Goal: Task Accomplishment & Management: Use online tool/utility

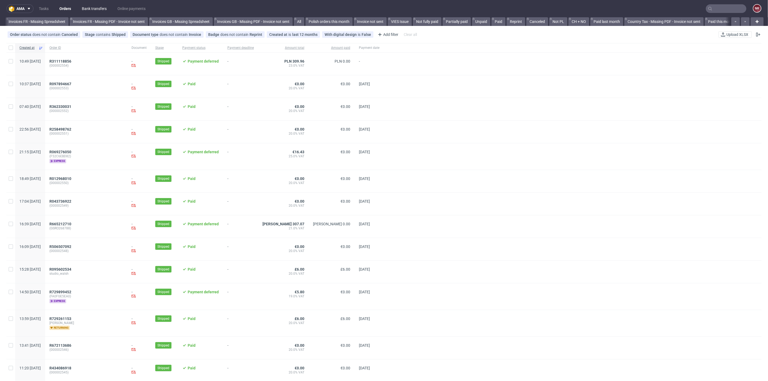
scroll to position [0, 524]
drag, startPoint x: 0, startPoint y: 0, endPoint x: 102, endPoint y: 8, distance: 102.3
click at [102, 8] on link "Bank transfers" at bounding box center [94, 8] width 31 height 9
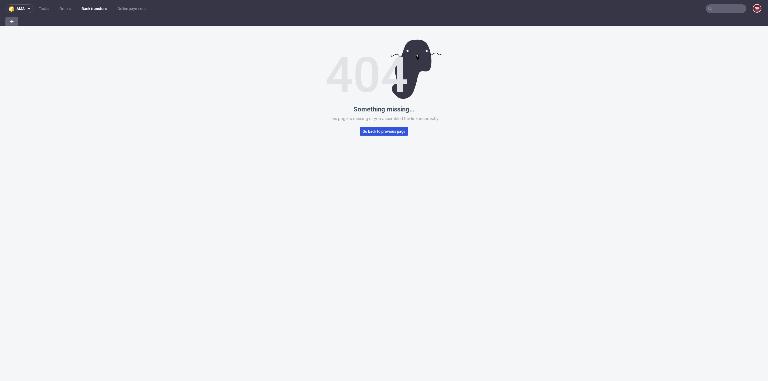
click at [385, 131] on span "Go back to previous page" at bounding box center [383, 132] width 43 height 4
click at [387, 128] on button "Go back to previous page" at bounding box center [384, 131] width 48 height 9
click at [103, 9] on link "Bank transfers" at bounding box center [94, 8] width 31 height 9
click at [97, 3] on nav "ama Tasks Orders Bank transfers Online payments NK" at bounding box center [384, 8] width 768 height 17
click at [93, 13] on link "Bank transfers" at bounding box center [94, 8] width 32 height 9
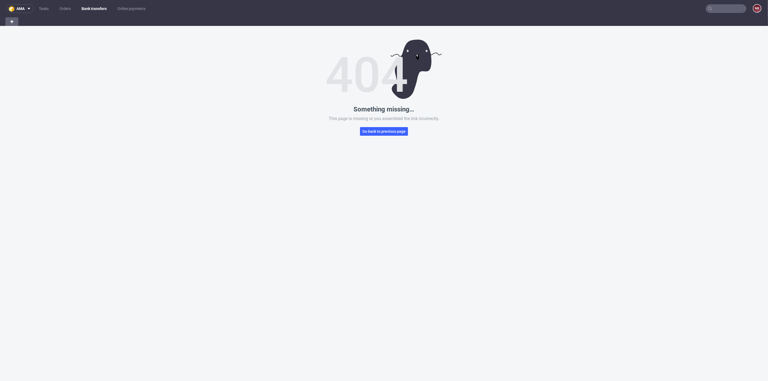
click at [95, 6] on link "Bank transfers" at bounding box center [94, 8] width 32 height 9
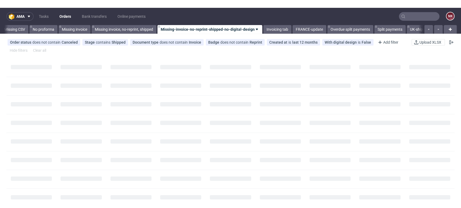
scroll to position [0, 764]
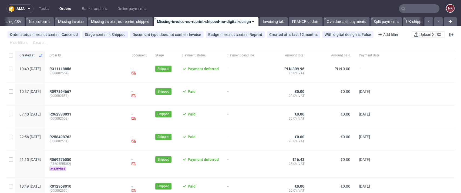
click at [419, 13] on input "text" at bounding box center [419, 8] width 40 height 9
paste input "R359556852"
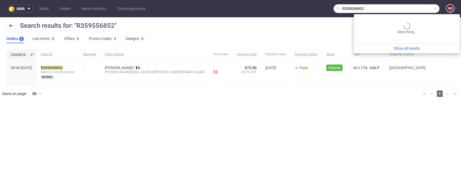
click at [419, 10] on input "R359556852" at bounding box center [386, 8] width 106 height 9
drag, startPoint x: 414, startPoint y: 6, endPoint x: 302, endPoint y: 8, distance: 112.0
click at [302, 8] on nav "ama Tasks Orders Bank transfers Online payments R359556852 NK" at bounding box center [230, 8] width 461 height 17
paste input "141881327"
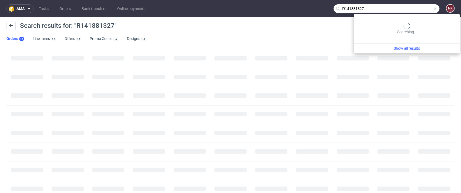
click at [415, 6] on input "R141881327" at bounding box center [386, 8] width 106 height 9
click at [345, 8] on input "R141881327" at bounding box center [386, 8] width 106 height 9
type input "R141881327"
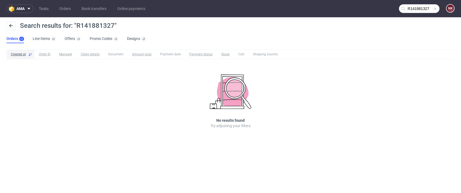
click at [414, 3] on nav "ama Tasks Orders Bank transfers Online payments R141881327 NK" at bounding box center [230, 8] width 461 height 17
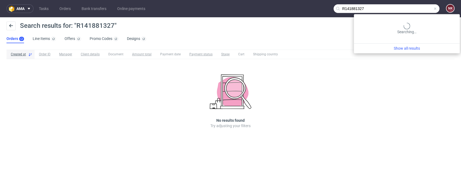
click at [411, 10] on input "R141881327" at bounding box center [386, 8] width 106 height 9
click at [406, 7] on input "R141881327" at bounding box center [386, 8] width 106 height 9
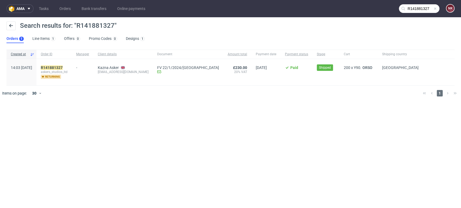
click at [205, 165] on div "ama Tasks Orders Bank transfers Online payments R141881327 NK Search results fo…" at bounding box center [230, 104] width 461 height 208
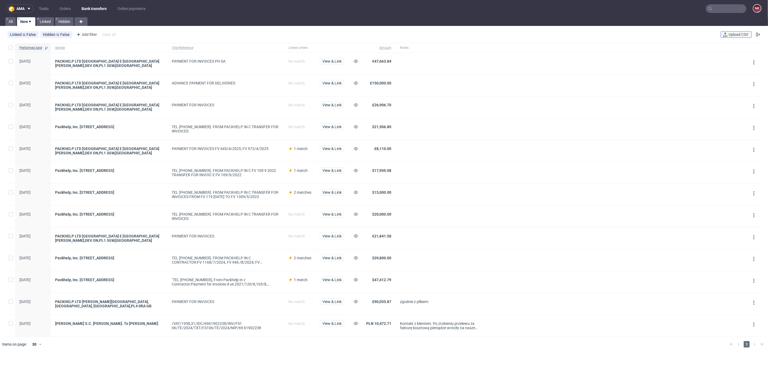
click at [729, 35] on span "Upload CSV" at bounding box center [738, 35] width 22 height 4
click at [722, 31] on button "Upload CSV" at bounding box center [735, 34] width 31 height 6
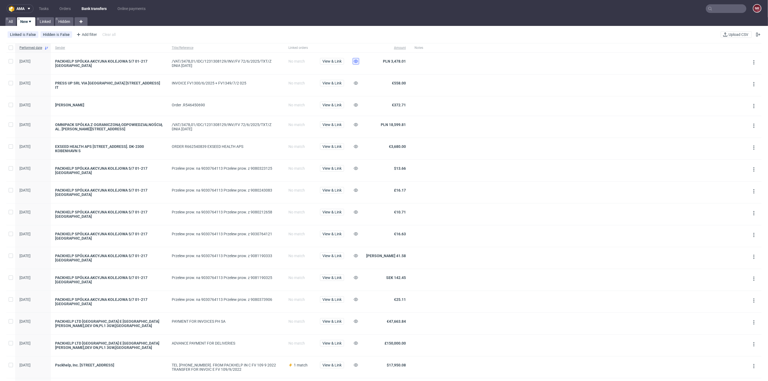
click at [357, 61] on icon at bounding box center [356, 61] width 4 height 4
click at [353, 167] on button at bounding box center [356, 168] width 6 height 6
click at [355, 188] on icon at bounding box center [356, 190] width 4 height 4
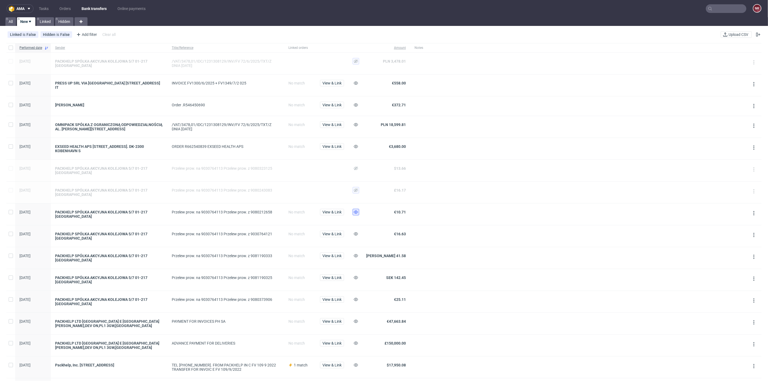
click at [355, 211] on use at bounding box center [356, 212] width 4 height 3
click at [356, 232] on use at bounding box center [356, 233] width 4 height 3
click at [356, 254] on use at bounding box center [356, 255] width 4 height 3
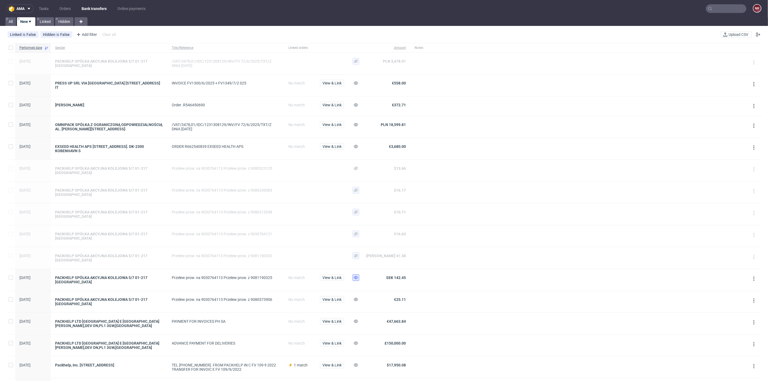
click at [357, 276] on use at bounding box center [356, 277] width 4 height 3
click at [355, 297] on icon at bounding box center [356, 299] width 4 height 4
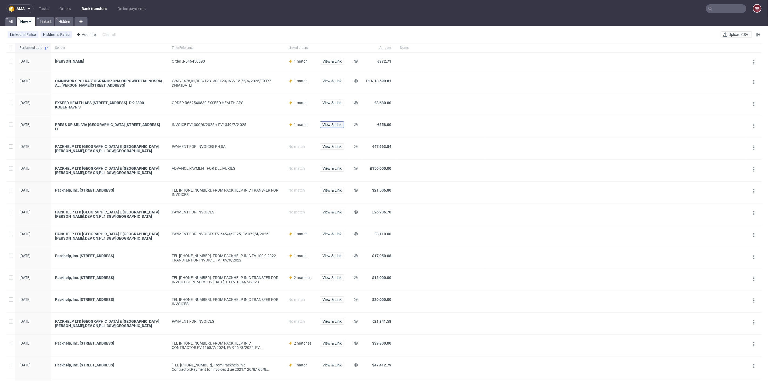
click at [331, 125] on span "View & Link" at bounding box center [331, 125] width 19 height 4
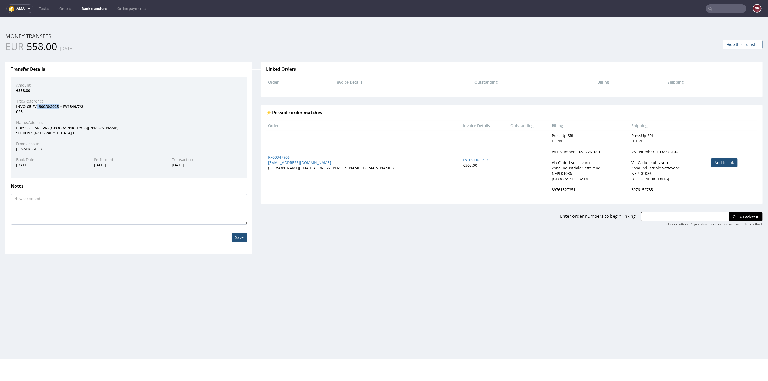
drag, startPoint x: 59, startPoint y: 106, endPoint x: 37, endPoint y: 107, distance: 21.9
click at [37, 107] on div "INVOICE FV1300/6/2025 + FV1349/7/2 025" at bounding box center [128, 109] width 233 height 11
copy div "1300/6/2025"
click at [248, 77] on div "Transfer Details Amount €558.00 Title/Reference INVOICE FV1300/6/2025 + FV1349/…" at bounding box center [128, 157] width 247 height 192
click at [714, 6] on input "text" at bounding box center [726, 8] width 40 height 9
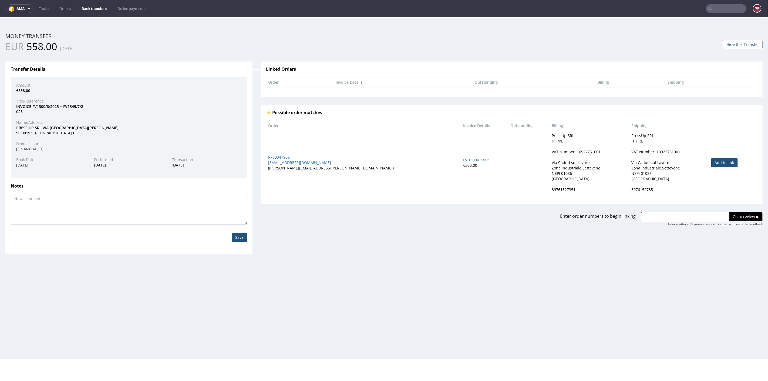
paste input "R588112553"
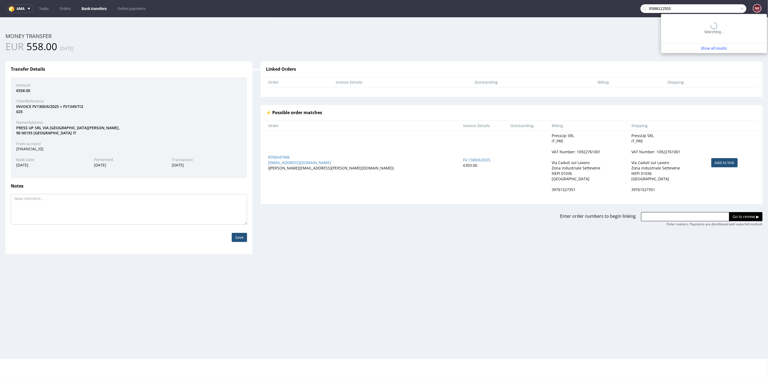
type input "R588112553"
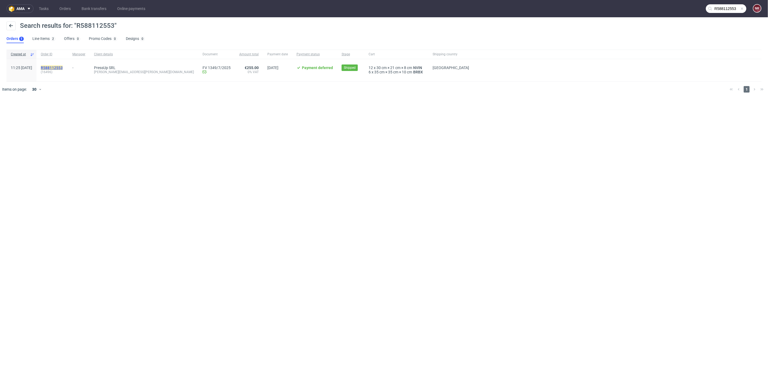
click at [63, 68] on mark "R588112553" at bounding box center [52, 68] width 22 height 4
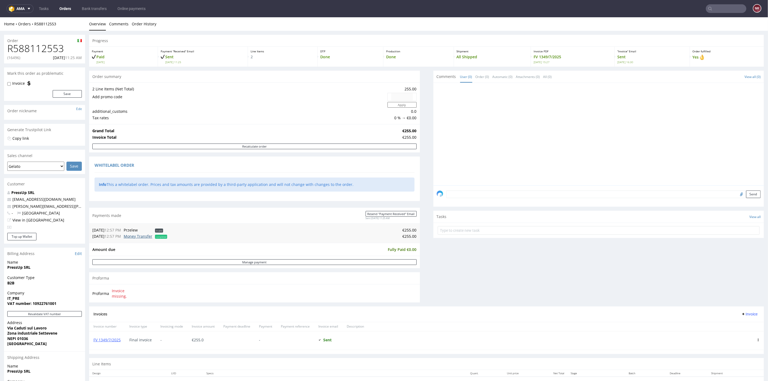
click at [145, 235] on link "Money Transfer" at bounding box center [138, 235] width 29 height 5
click at [97, 8] on link "Bank transfers" at bounding box center [94, 8] width 31 height 9
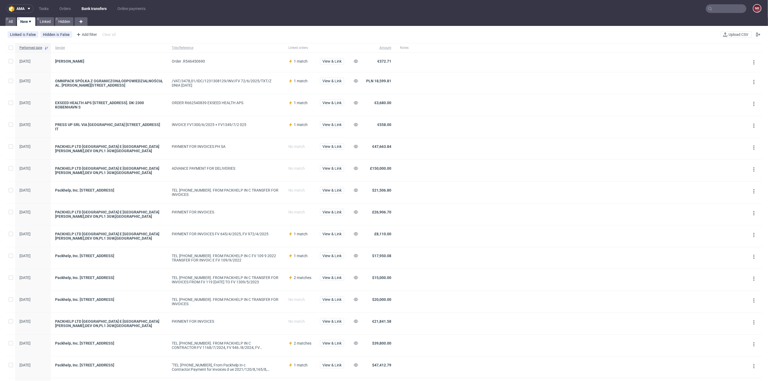
click at [339, 128] on span "View & Link" at bounding box center [332, 126] width 24 height 10
click at [330, 126] on span "View & Link" at bounding box center [331, 125] width 19 height 4
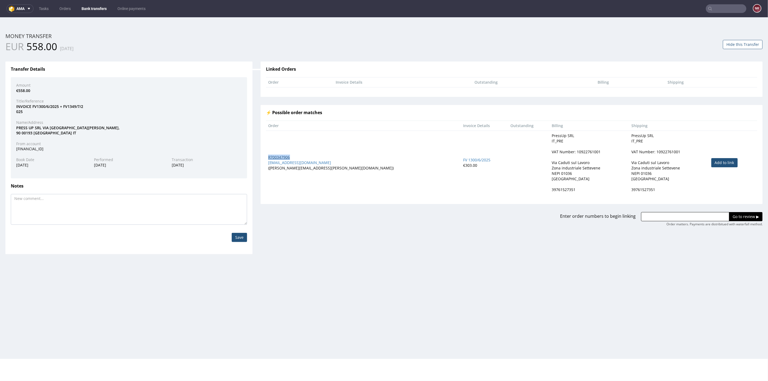
drag, startPoint x: 296, startPoint y: 156, endPoint x: 267, endPoint y: 156, distance: 29.4
click at [268, 156] on div "R700347906" at bounding box center [363, 156] width 191 height 5
copy link "R700347906"
click at [673, 217] on input "text" at bounding box center [685, 216] width 88 height 9
paste input "R700347906"
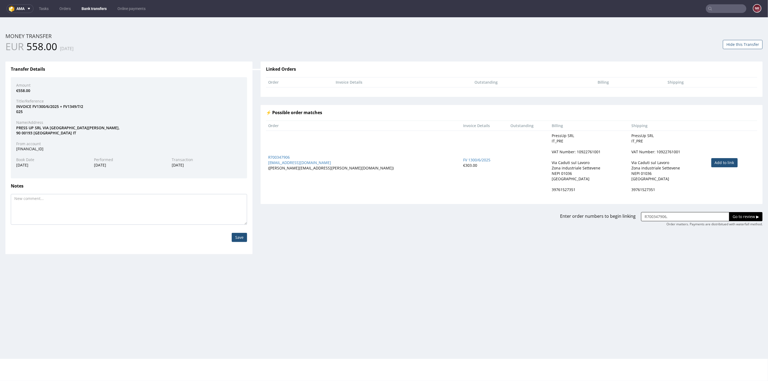
type input "R700347906, R588112553"
click at [736, 214] on input "Go to review ▶" at bounding box center [745, 216] width 33 height 9
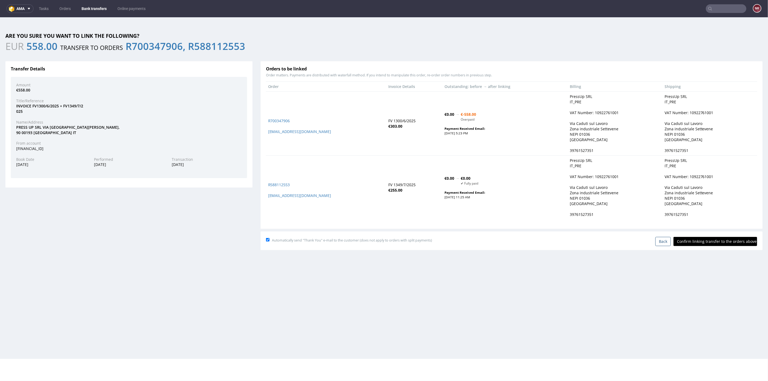
click at [710, 241] on input "Confirm linking transfer to the orders above" at bounding box center [715, 241] width 84 height 9
type input "In progress..."
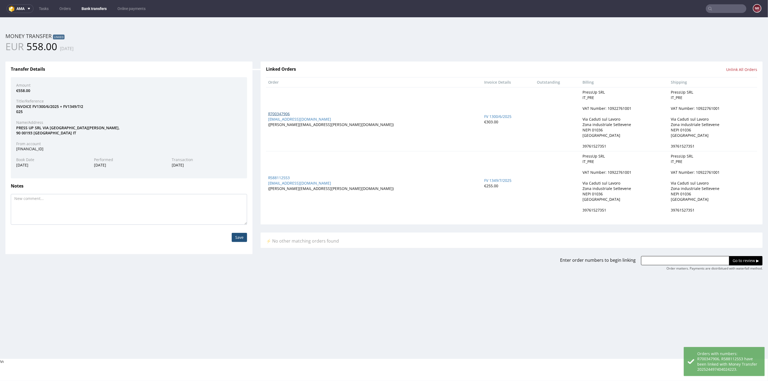
drag, startPoint x: 281, startPoint y: 119, endPoint x: 279, endPoint y: 112, distance: 7.0
click at [107, 11] on link "Bank transfers" at bounding box center [94, 8] width 32 height 9
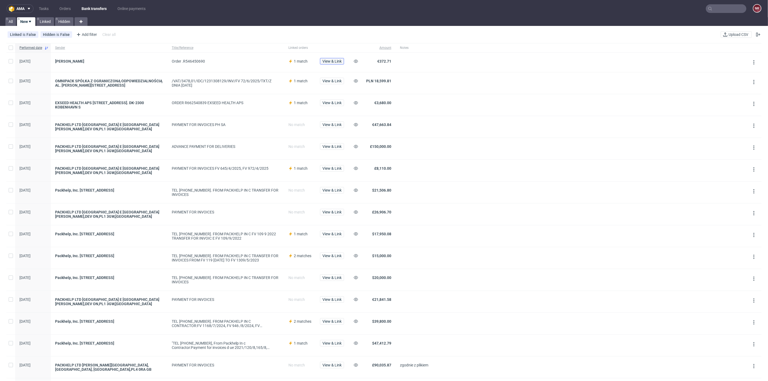
click at [330, 62] on span "View & Link" at bounding box center [331, 61] width 19 height 4
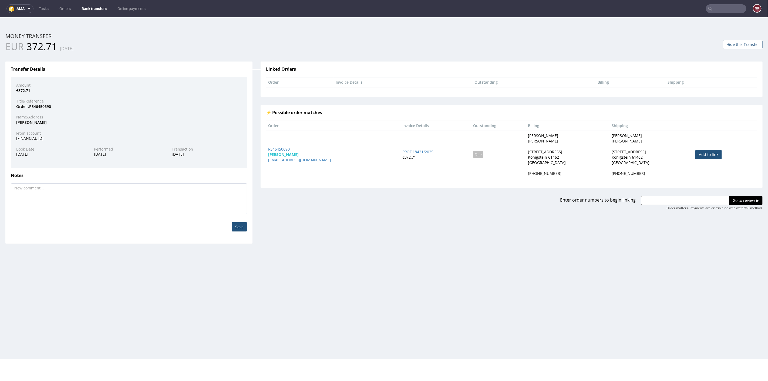
click at [695, 153] on link "Add to link" at bounding box center [708, 154] width 26 height 9
type input "R546450690"
click at [731, 200] on input "Go to review ▶" at bounding box center [745, 200] width 33 height 9
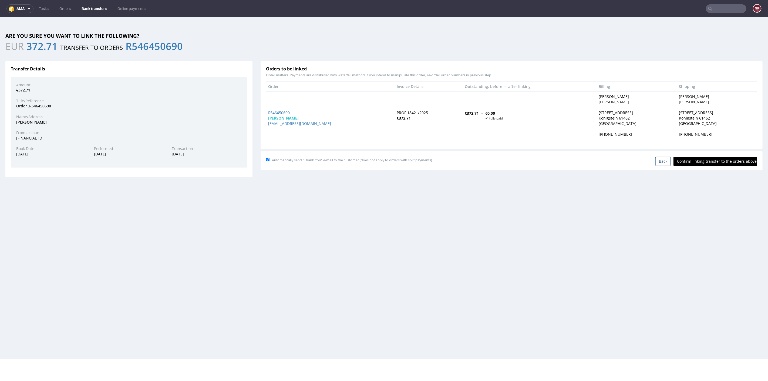
click at [714, 162] on input "Confirm linking transfer to the orders above" at bounding box center [715, 161] width 84 height 9
type input "In progress..."
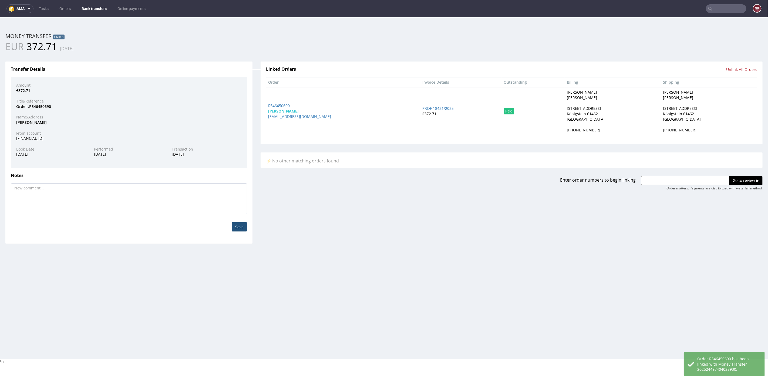
click at [90, 6] on link "Bank transfers" at bounding box center [94, 8] width 32 height 9
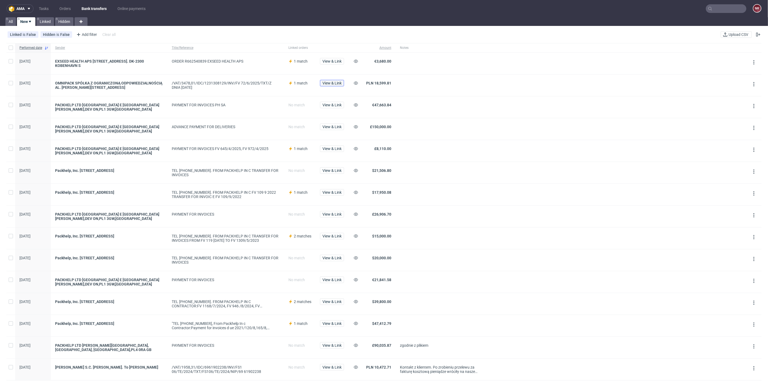
click at [331, 85] on span "View & Link" at bounding box center [331, 83] width 19 height 4
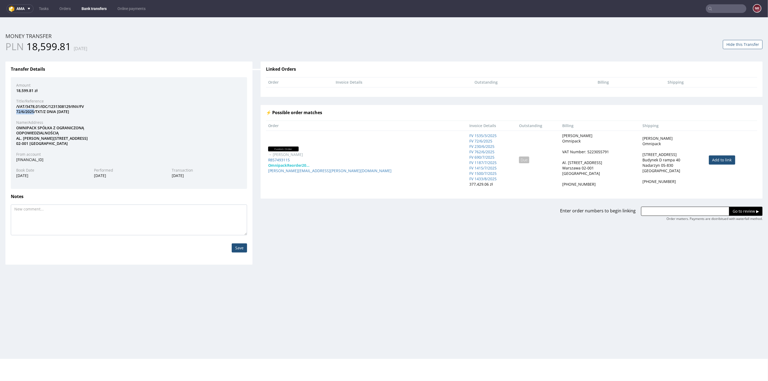
drag, startPoint x: 34, startPoint y: 110, endPoint x: 16, endPoint y: 109, distance: 17.8
click at [16, 109] on div "/VAT/3478,01/IDC/1231308129/INV/FV 72/6/2025/TXT/Z DNIA 03.06.2025" at bounding box center [128, 109] width 233 height 11
copy div "72/6/2025"
click at [710, 160] on link "Add to link" at bounding box center [722, 159] width 26 height 9
type input "R857493115"
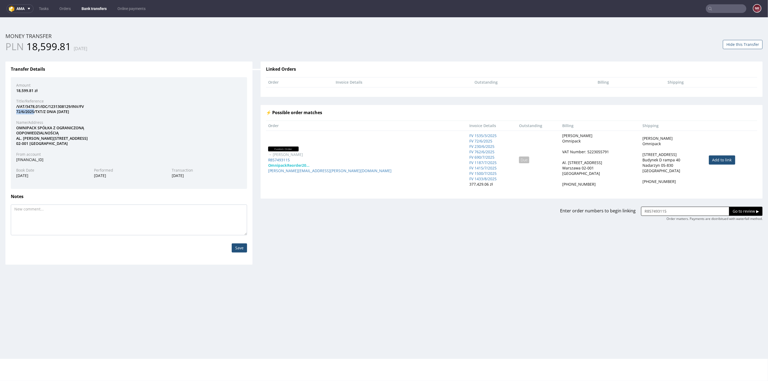
click at [729, 212] on input "Go to review ▶" at bounding box center [745, 210] width 33 height 9
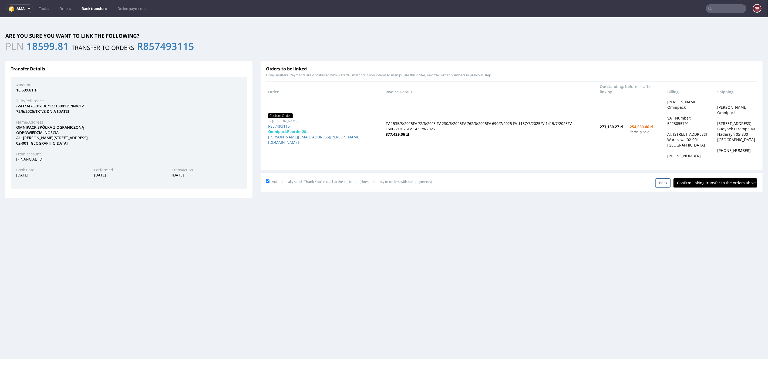
click at [708, 178] on input "Confirm linking transfer to the orders above" at bounding box center [715, 182] width 84 height 9
type input "In progress..."
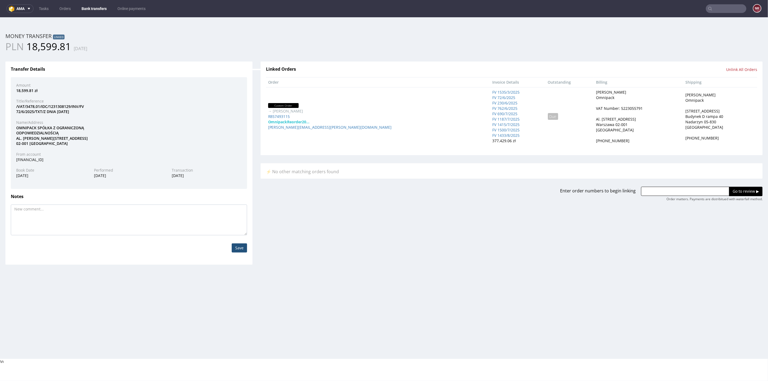
click at [93, 10] on link "Bank transfers" at bounding box center [94, 8] width 32 height 9
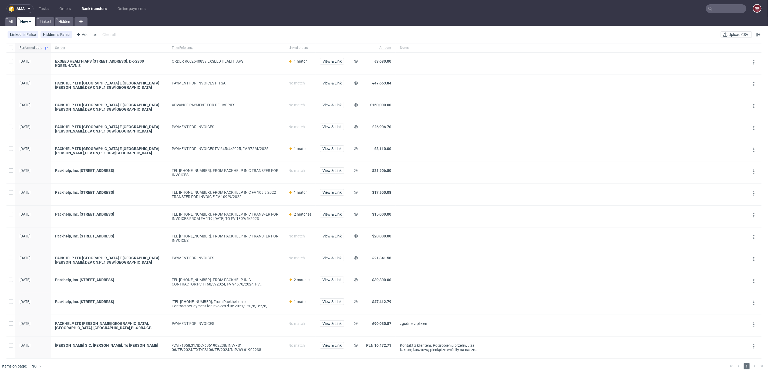
click at [330, 57] on div "View & Link" at bounding box center [332, 64] width 33 height 22
click at [333, 61] on span "View & Link" at bounding box center [331, 61] width 19 height 4
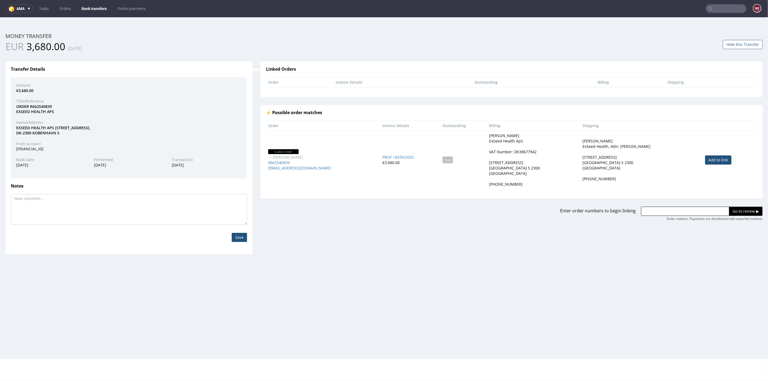
click at [707, 155] on link "Add to link" at bounding box center [718, 159] width 26 height 9
type input "R662540839"
click at [736, 207] on input "Go to review ▶" at bounding box center [745, 210] width 33 height 9
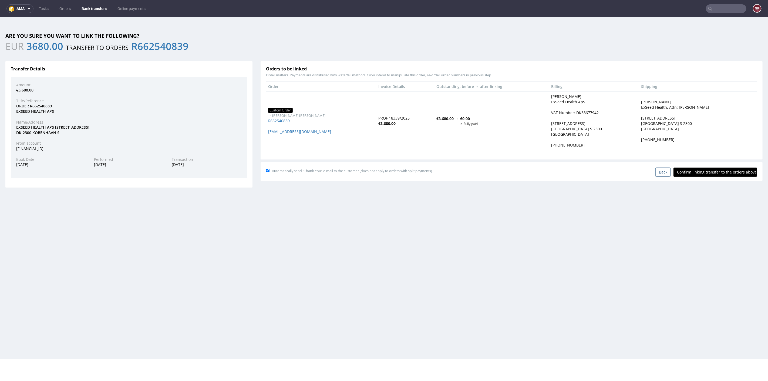
click at [712, 175] on input "Confirm linking transfer to the orders above" at bounding box center [715, 171] width 84 height 9
type input "In progress..."
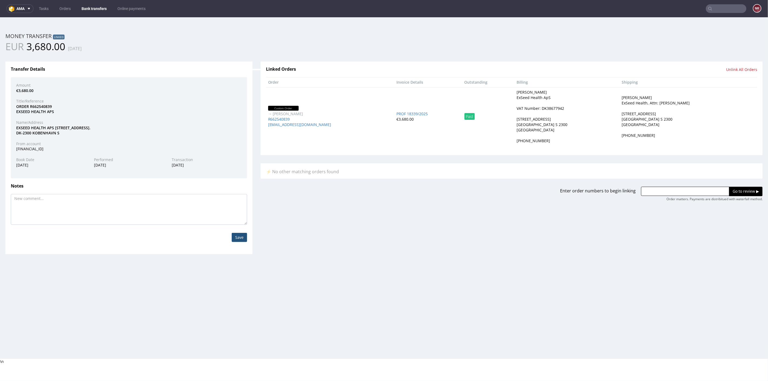
click at [88, 8] on link "Bank transfers" at bounding box center [94, 8] width 32 height 9
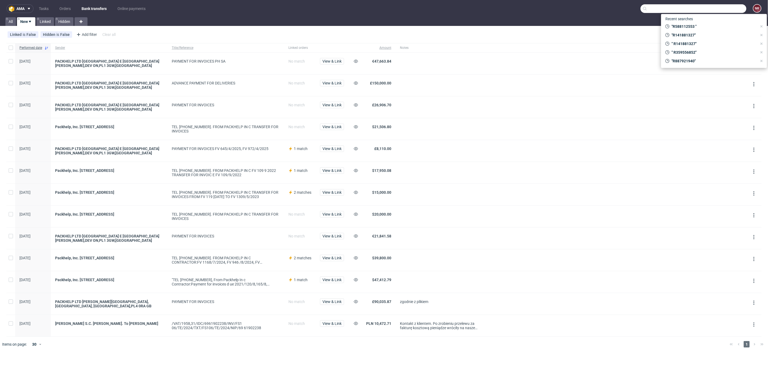
click at [723, 8] on input "text" at bounding box center [693, 8] width 106 height 9
paste input "R220545859"
type input "R220545859"
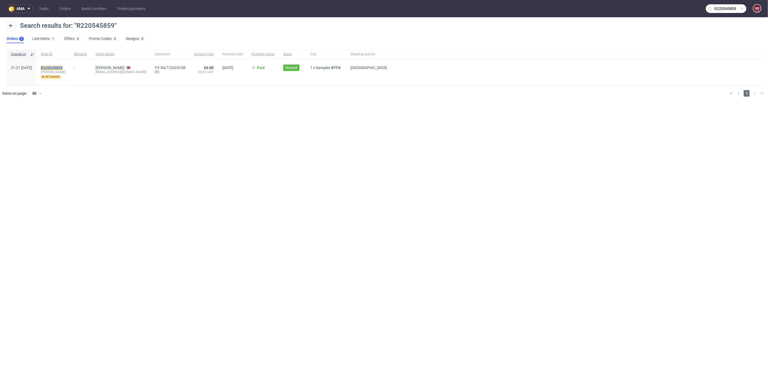
click at [63, 67] on mark "R220545859" at bounding box center [52, 68] width 22 height 4
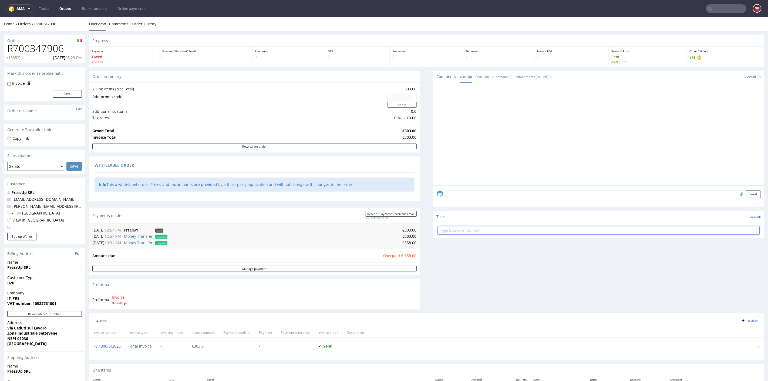
click at [463, 229] on input "text" at bounding box center [599, 230] width 322 height 9
type input "Refund (double payment)"
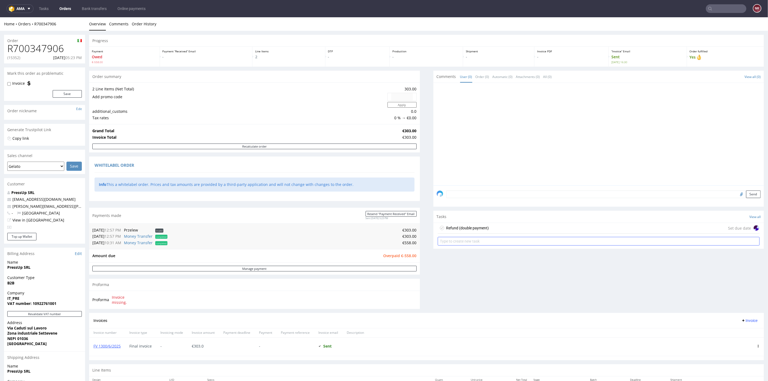
click at [463, 229] on div "Refund (double payment)" at bounding box center [467, 228] width 43 height 6
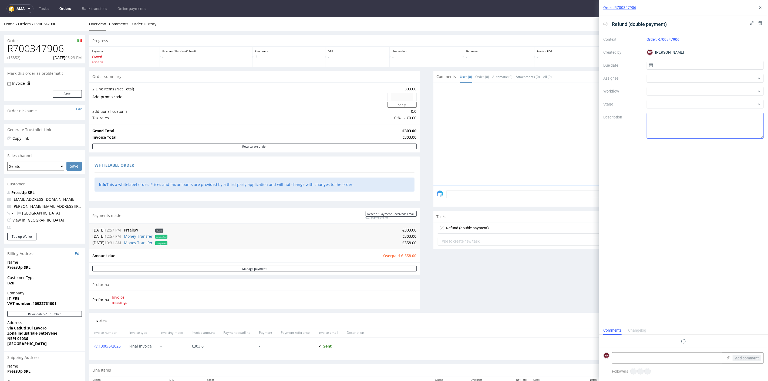
scroll to position [4, 0]
click at [668, 90] on div at bounding box center [704, 91] width 117 height 9
type input "money"
click at [674, 108] on div "Finance - Refunds - Money transfer" at bounding box center [705, 111] width 113 height 10
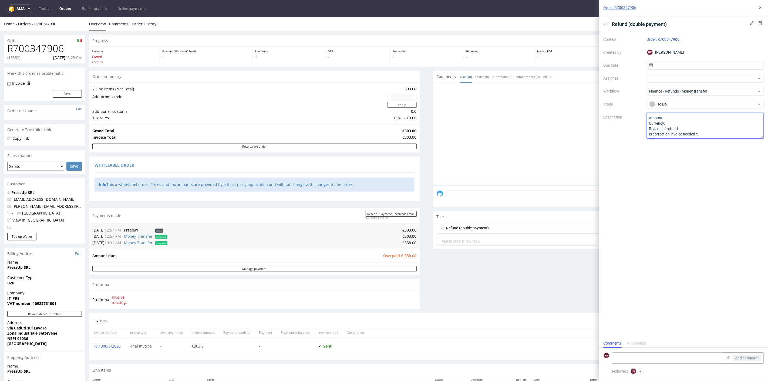
click at [674, 117] on textarea "Amount: Currency: Reason of refund: Is correction invoice needed?: Other:" at bounding box center [704, 126] width 117 height 26
click at [678, 123] on textarea "Amount: Currency: Reason of refund: Is correction invoice needed?: Other:" at bounding box center [704, 126] width 117 height 26
click at [686, 127] on textarea "Amount: Currency: Reason of refund: Is correction invoice needed?: Other:" at bounding box center [704, 126] width 117 height 26
click at [723, 133] on textarea "Amount: Currency: Reason of refund: Is correction invoice needed?: Other:" at bounding box center [704, 126] width 117 height 26
type textarea "Amount: 558 Currency: EUR Reason of refund: double payment Is correction invoic…"
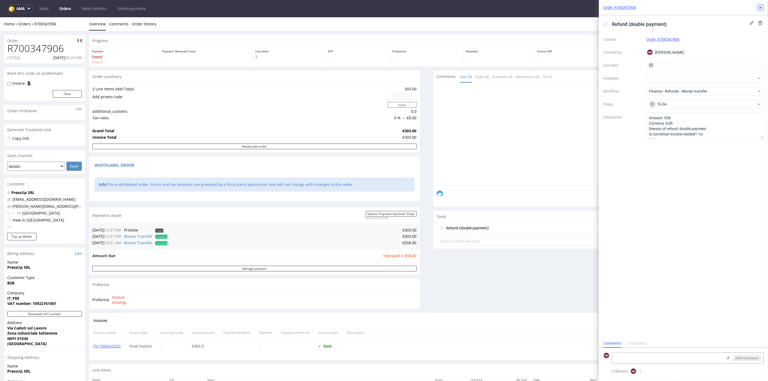
click at [759, 9] on icon at bounding box center [760, 7] width 4 height 4
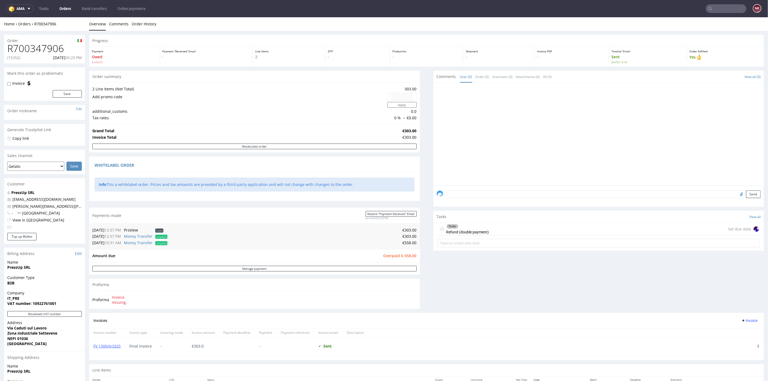
click at [490, 278] on div "Comments User (0) Order (0) Automatic (0) Attachments (0) All (0) View all (0) …" at bounding box center [598, 191] width 331 height 242
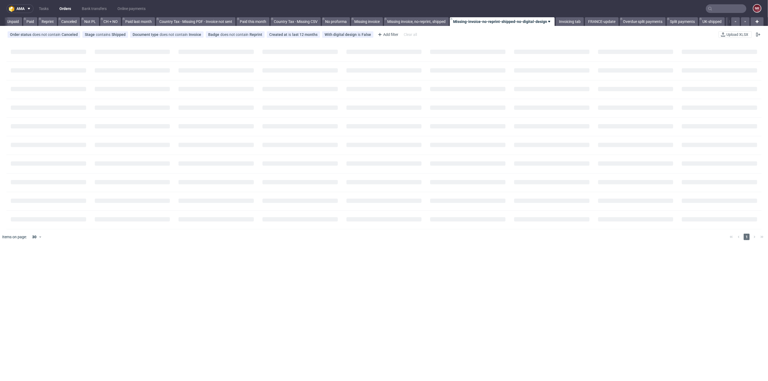
click at [718, 9] on input "text" at bounding box center [726, 8] width 40 height 9
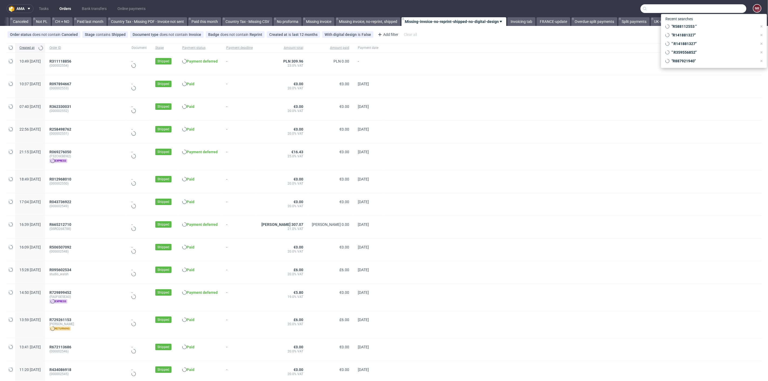
paste input "72/6/2025"
type input "72/6/2025"
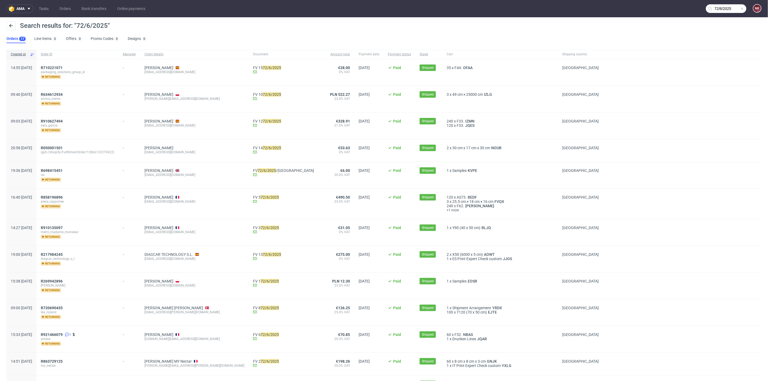
click at [62, 15] on nav "ama Tasks Orders Bank transfers Online payments 72/6/2025 NK" at bounding box center [384, 8] width 768 height 17
click at [77, 7] on ul "Tasks Orders Bank transfers Online payments" at bounding box center [91, 8] width 117 height 9
click at [68, 7] on link "Orders" at bounding box center [65, 8] width 18 height 9
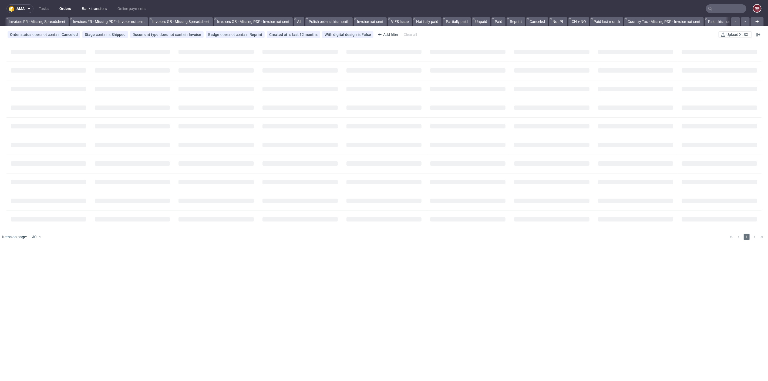
click at [87, 9] on link "Bank transfers" at bounding box center [94, 8] width 31 height 9
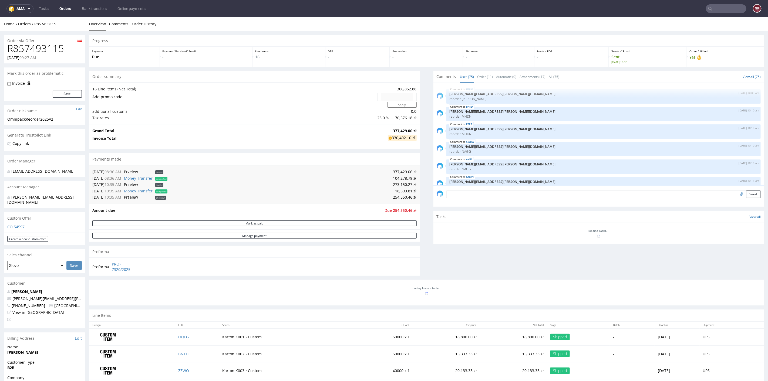
scroll to position [1570, 0]
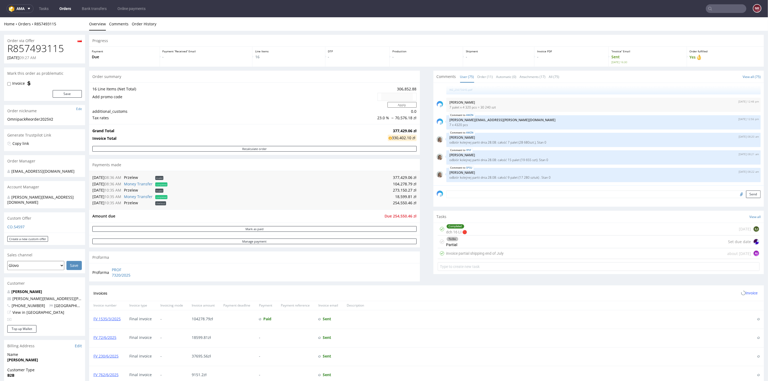
click at [455, 196] on textarea at bounding box center [603, 194] width 314 height 8
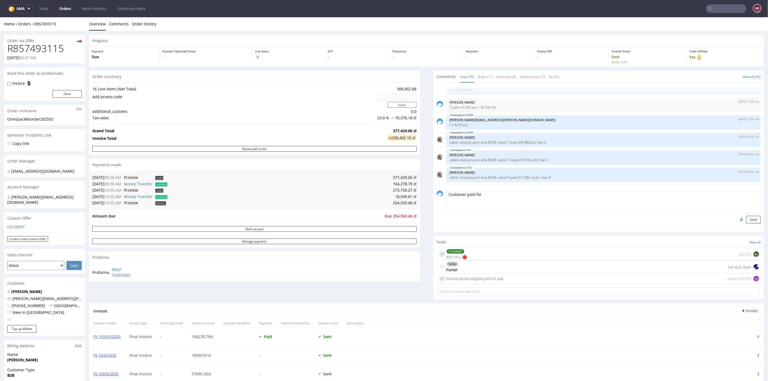
paste textarea "72/6/2025"
type textarea "Customer paid for 72/6/2025"
click at [746, 220] on button "Send" at bounding box center [753, 220] width 15 height 8
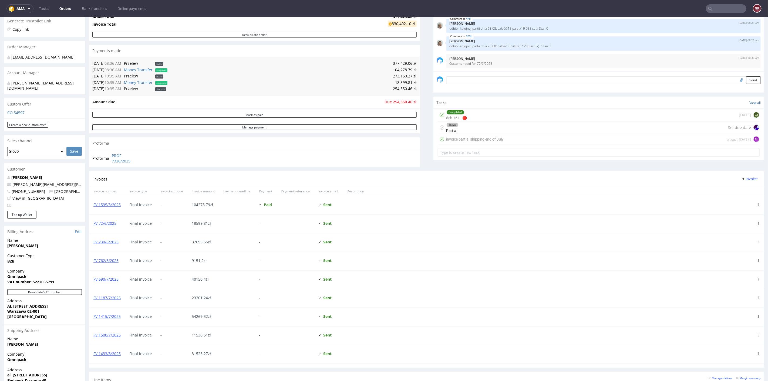
scroll to position [150, 0]
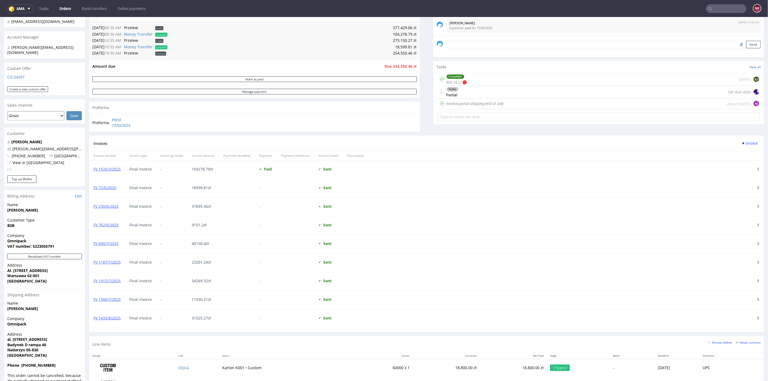
click at [757, 186] on icon at bounding box center [758, 187] width 3 height 3
click at [726, 216] on span "Mark as paid" at bounding box center [735, 215] width 33 height 5
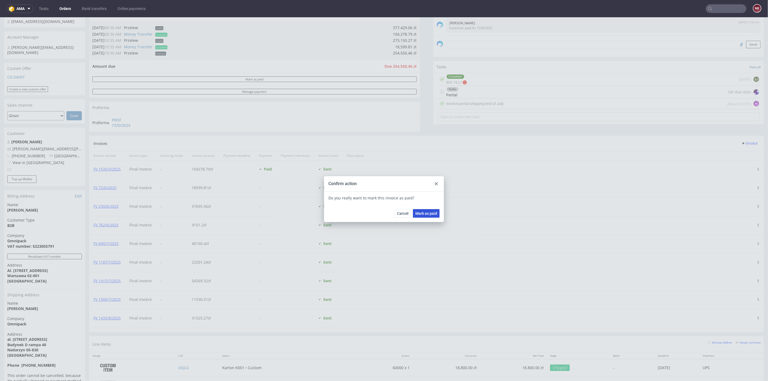
click at [421, 213] on span "Mark as paid" at bounding box center [426, 213] width 22 height 4
click at [435, 184] on icon at bounding box center [436, 183] width 3 height 3
